Goal: Find specific page/section: Find specific page/section

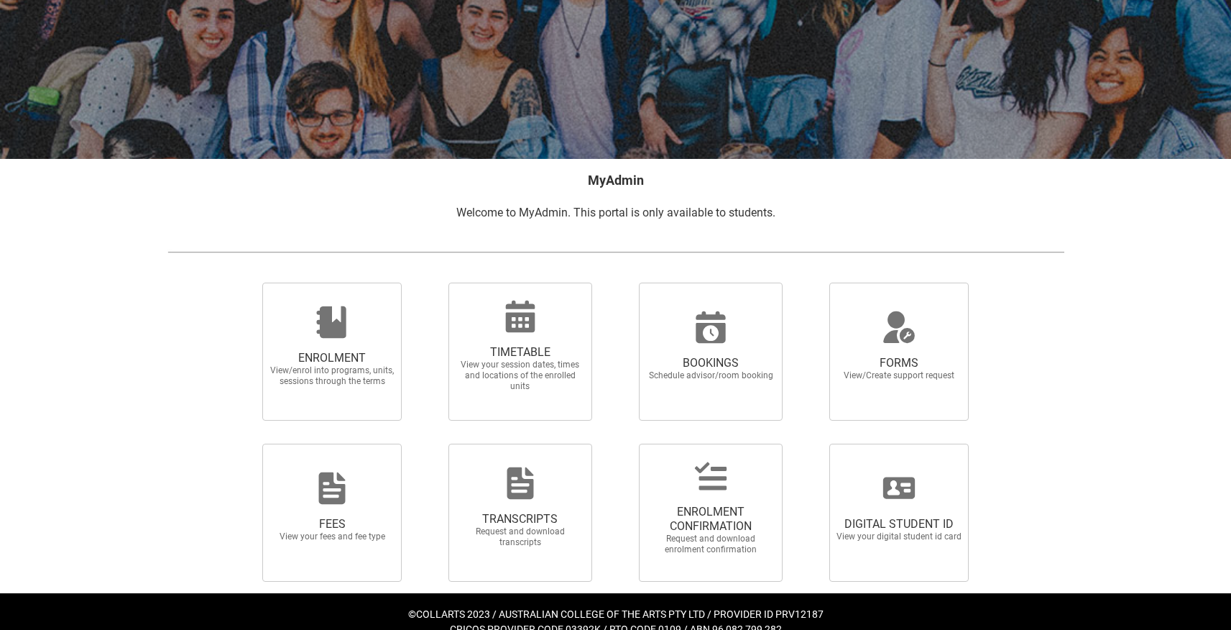
scroll to position [147, 0]
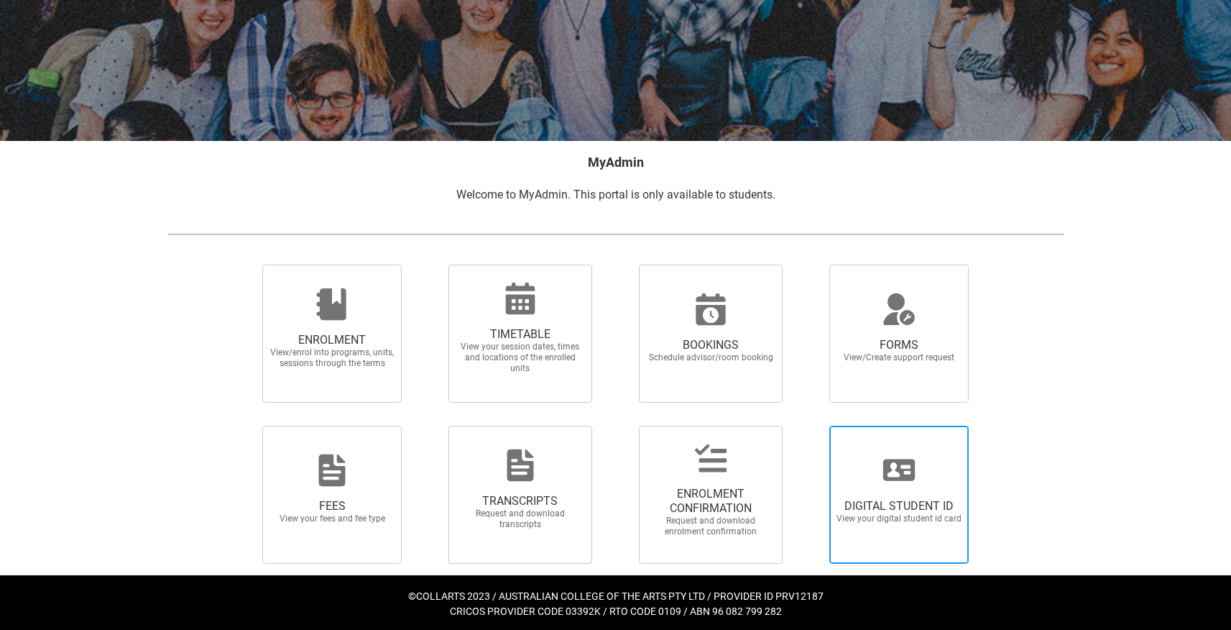
click at [894, 503] on span "DIGITAL STUDENT ID" at bounding box center [899, 506] width 126 height 14
click at [812, 425] on input "DIGITAL STUDENT ID View your digital student id card" at bounding box center [811, 425] width 1 height 1
radio input "true"
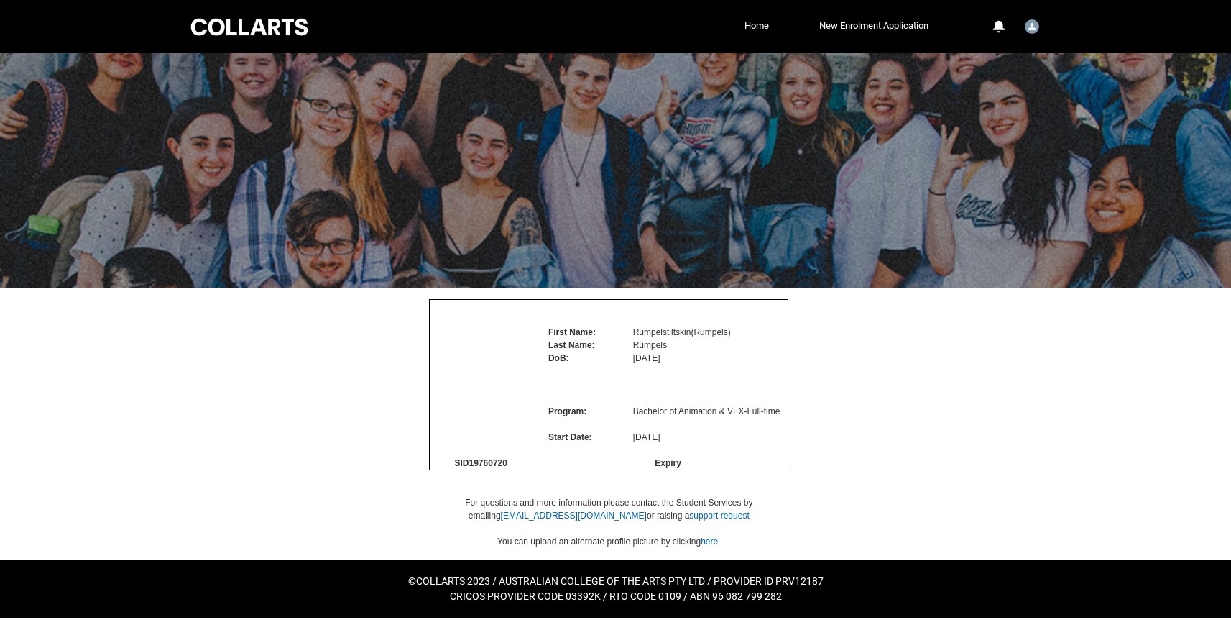
scroll to position [25, 0]
click at [717, 546] on link "here" at bounding box center [709, 541] width 17 height 10
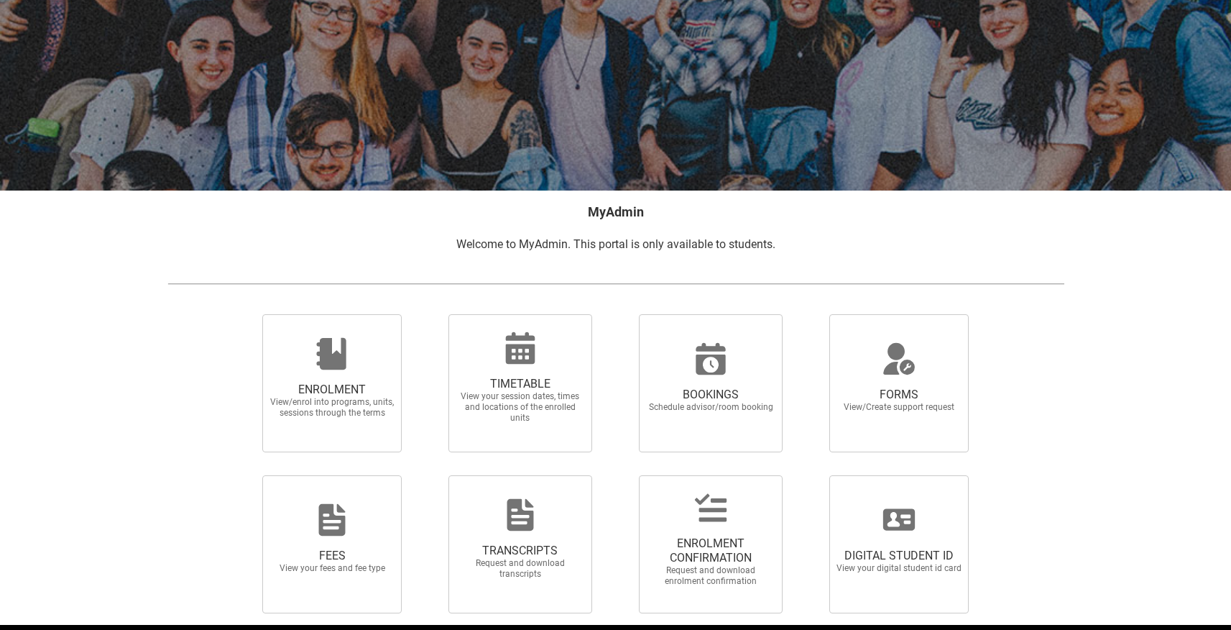
scroll to position [142, 0]
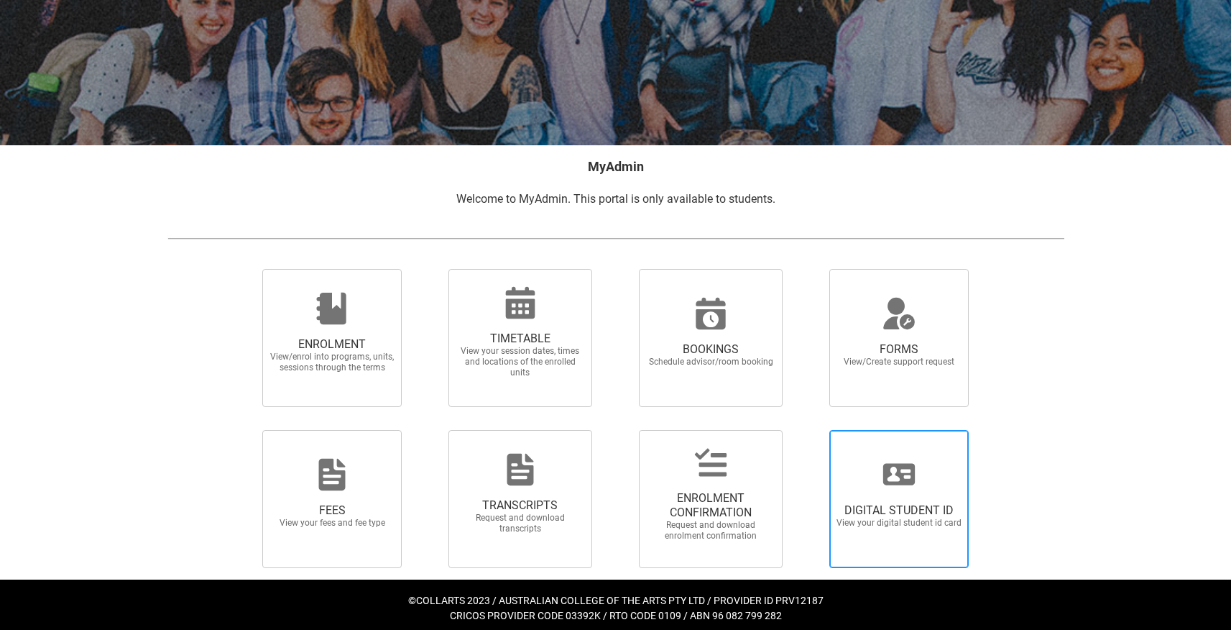
click at [911, 507] on span "DIGITAL STUDENT ID" at bounding box center [899, 510] width 126 height 14
click at [812, 430] on input "DIGITAL STUDENT ID View your digital student id card" at bounding box center [811, 429] width 1 height 1
radio input "true"
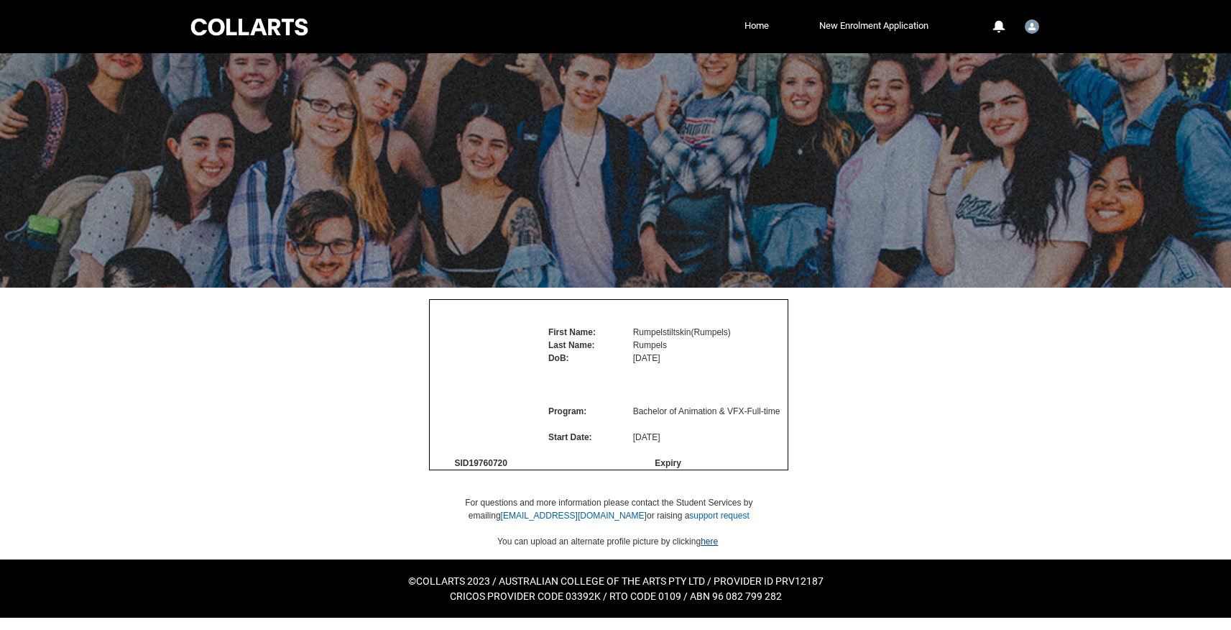
click at [714, 546] on link "here" at bounding box center [709, 541] width 17 height 10
